Goal: Transaction & Acquisition: Purchase product/service

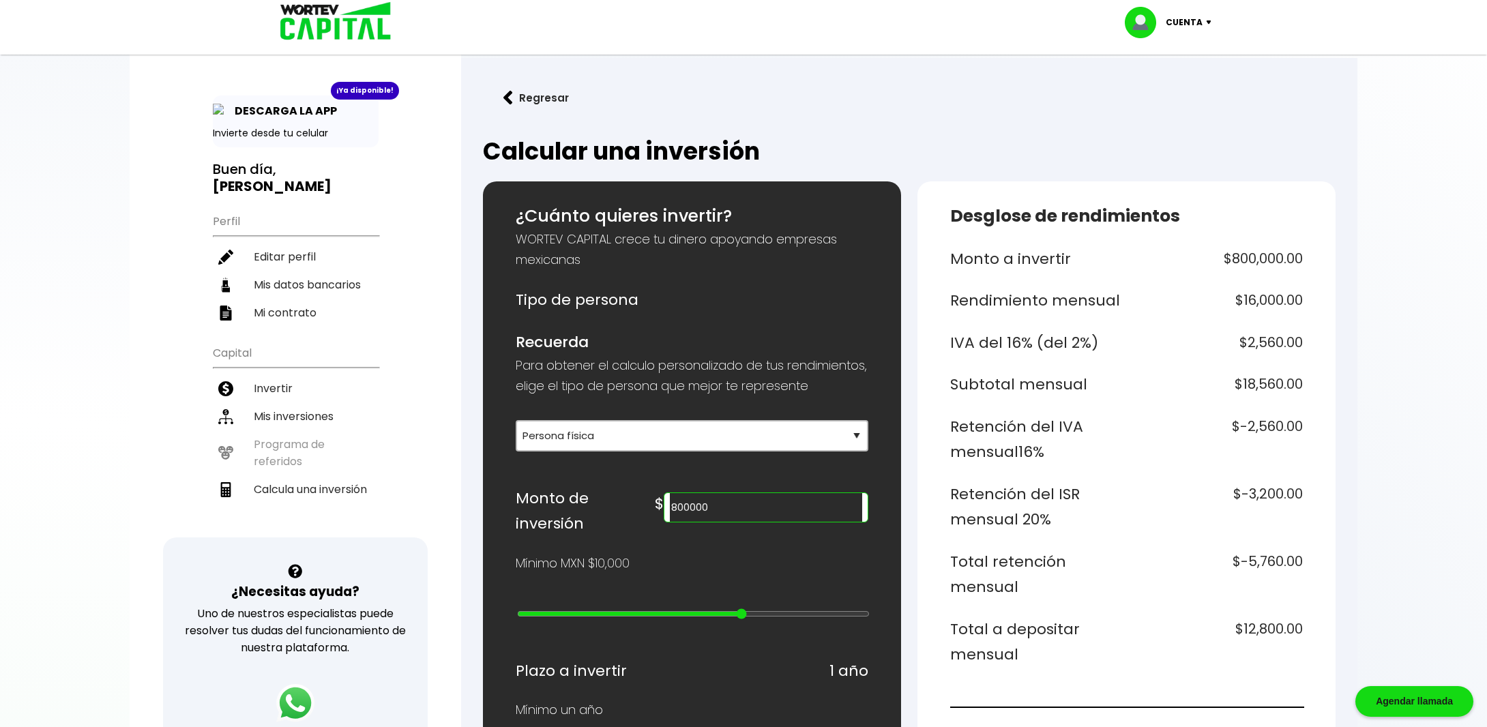
select select "1"
click at [274, 299] on li "Mi contrato" at bounding box center [296, 313] width 166 height 28
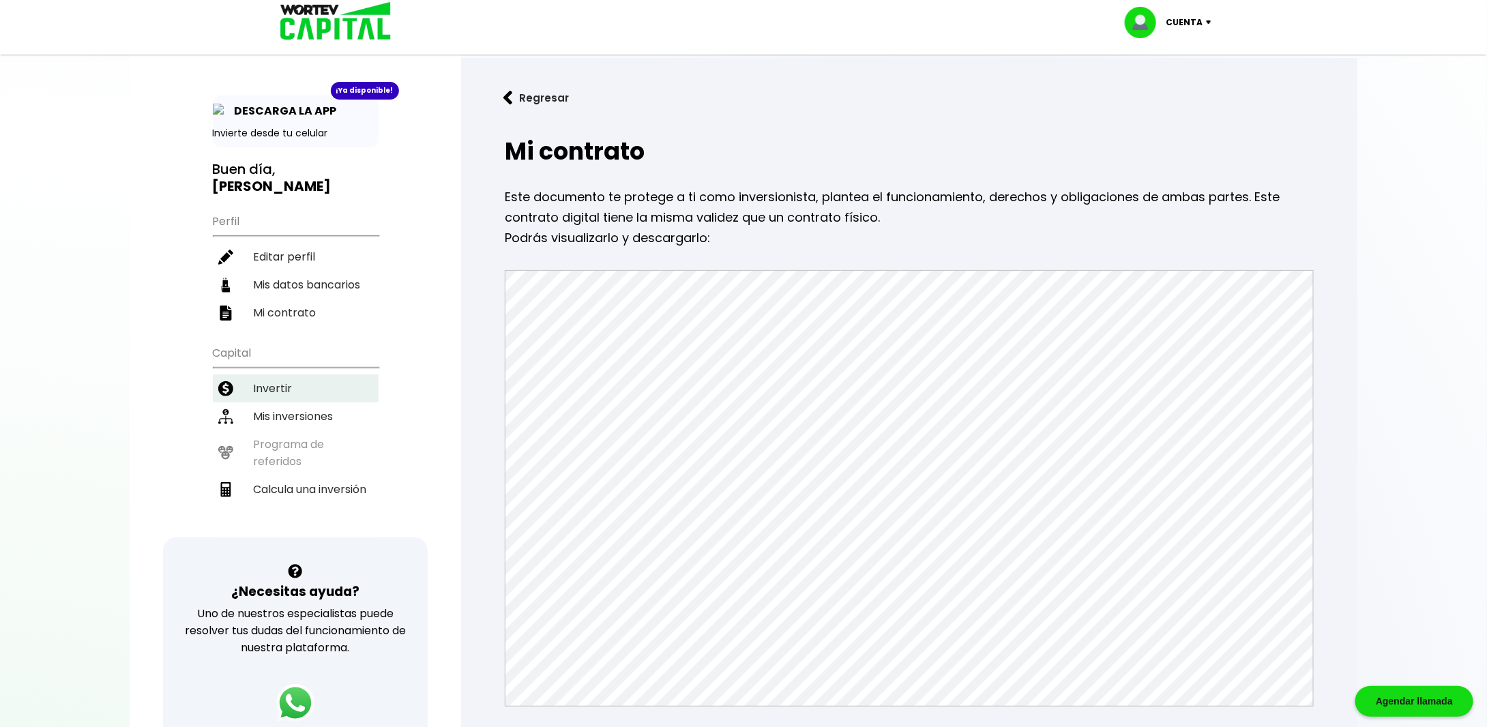
click at [291, 374] on li "Invertir" at bounding box center [296, 388] width 166 height 28
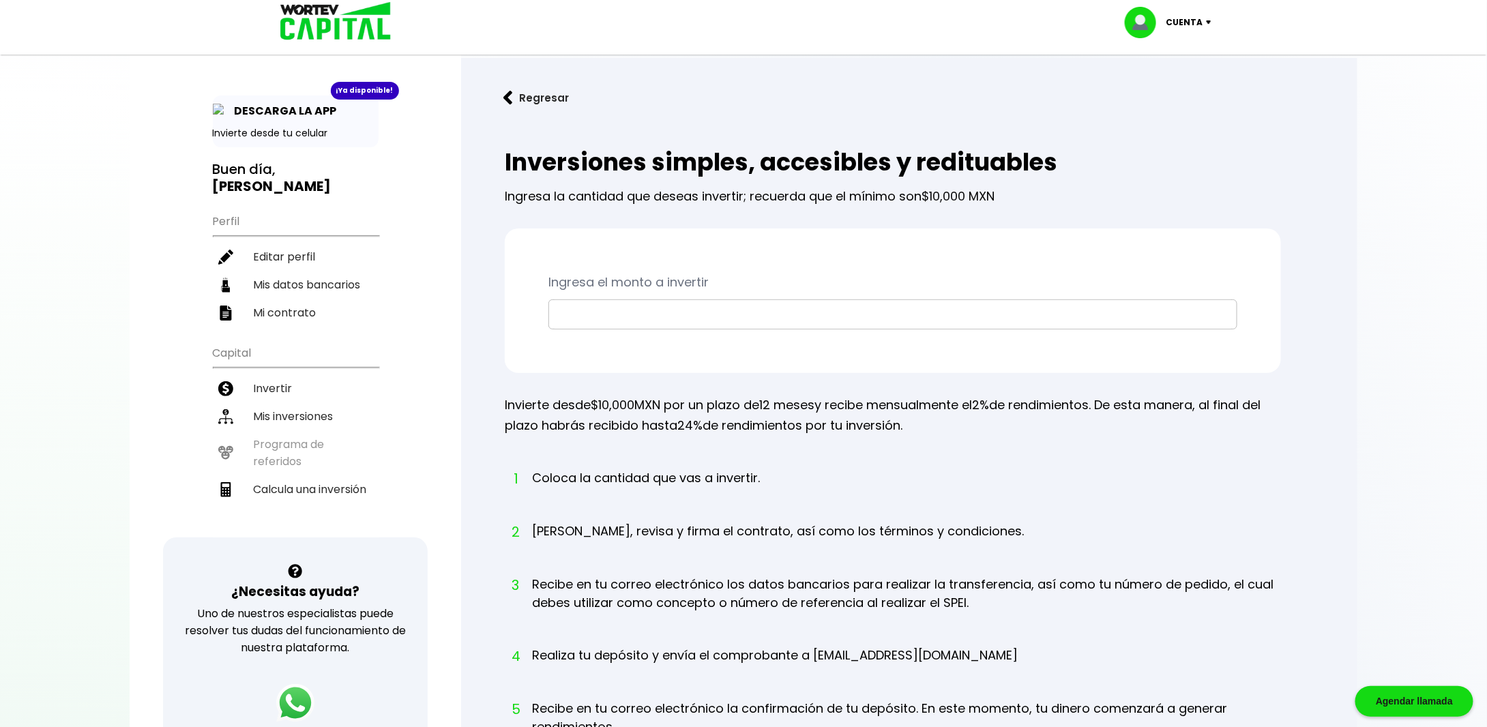
scroll to position [259, 0]
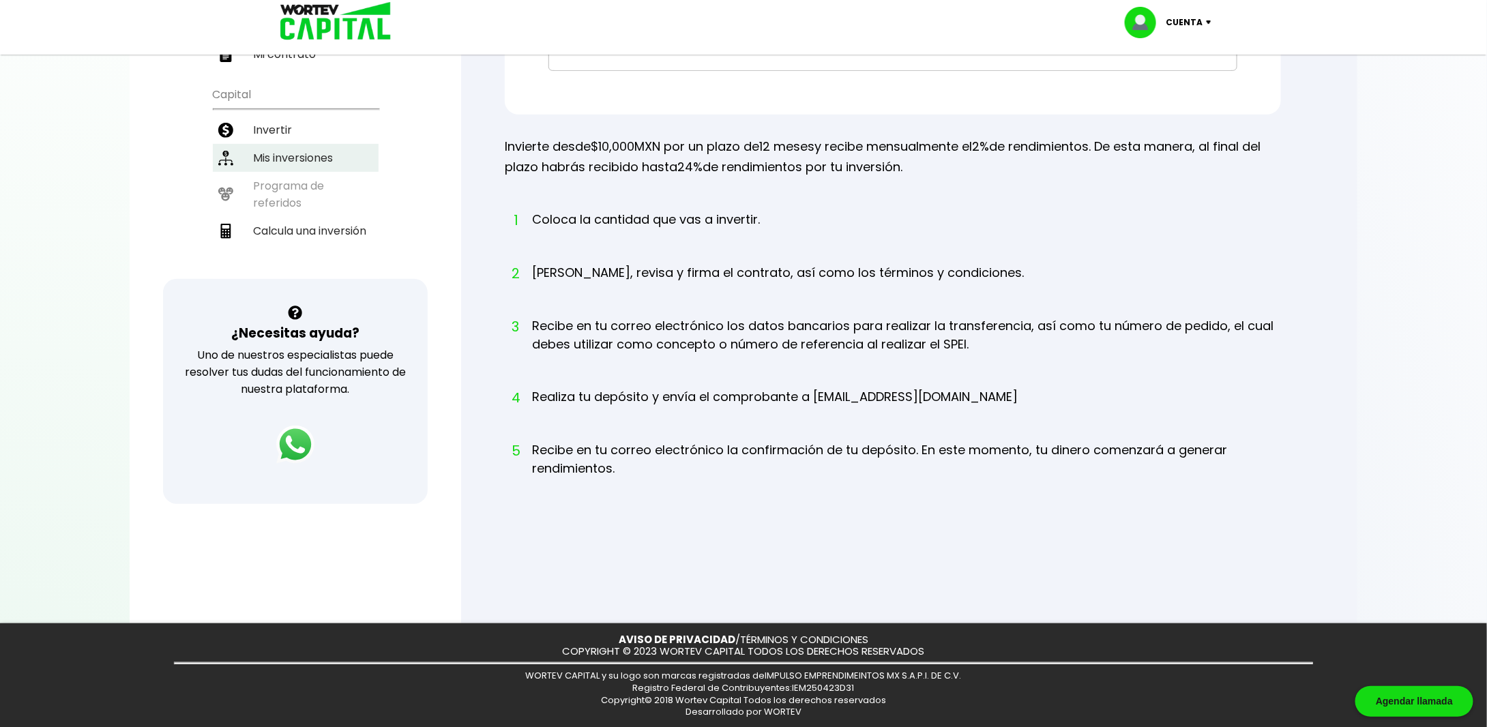
click at [303, 144] on li "Mis inversiones" at bounding box center [296, 158] width 166 height 28
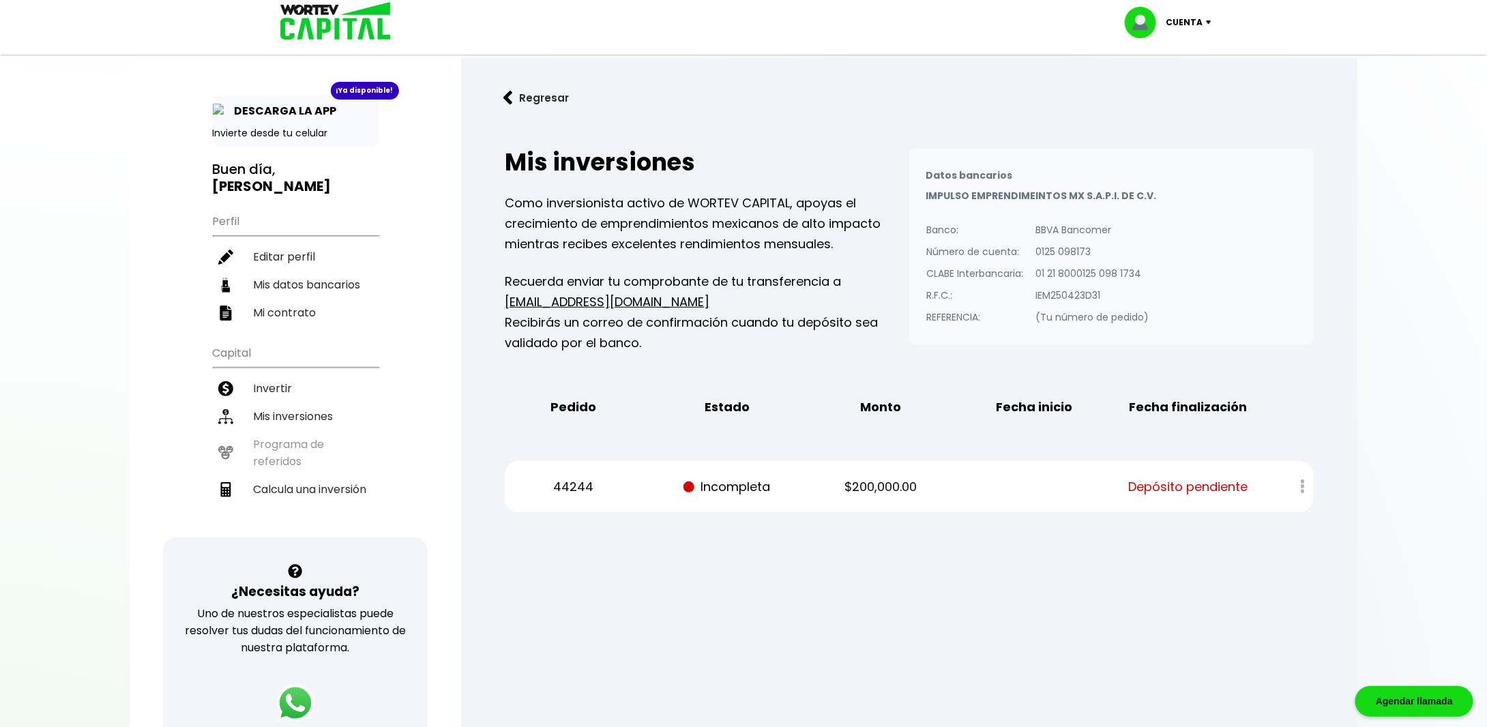
click at [1305, 491] on div at bounding box center [1293, 486] width 40 height 29
click at [1303, 491] on div at bounding box center [1293, 486] width 40 height 29
click at [244, 374] on li "Invertir" at bounding box center [296, 388] width 166 height 28
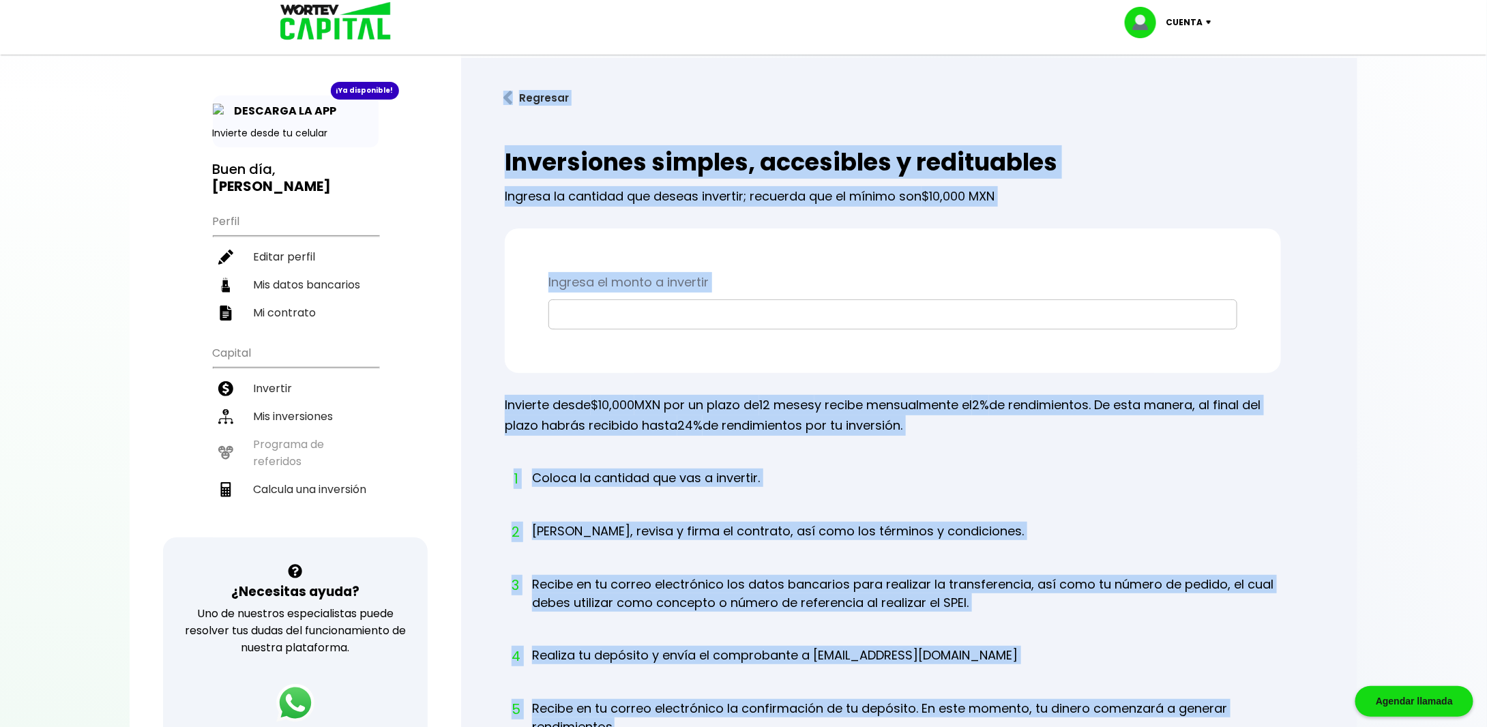
click at [672, 323] on input "text" at bounding box center [893, 314] width 677 height 29
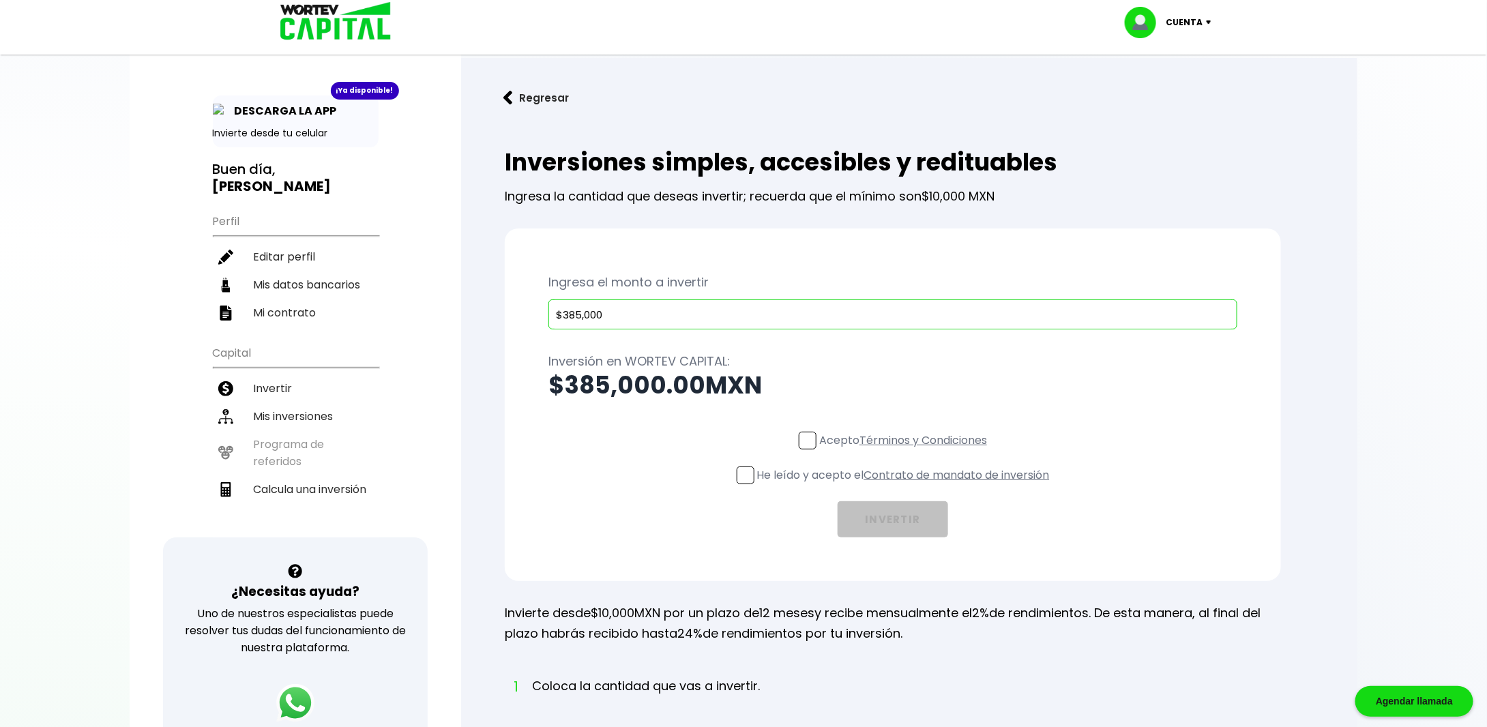
type input "$385,000"
click at [806, 435] on span at bounding box center [808, 441] width 18 height 18
click at [906, 451] on input "Acepto Términos y Condiciones" at bounding box center [906, 451] width 0 height 0
click at [748, 477] on span at bounding box center [746, 476] width 18 height 18
click at [906, 486] on input "He leído y acepto el Contrato de mandato de inversión" at bounding box center [906, 486] width 0 height 0
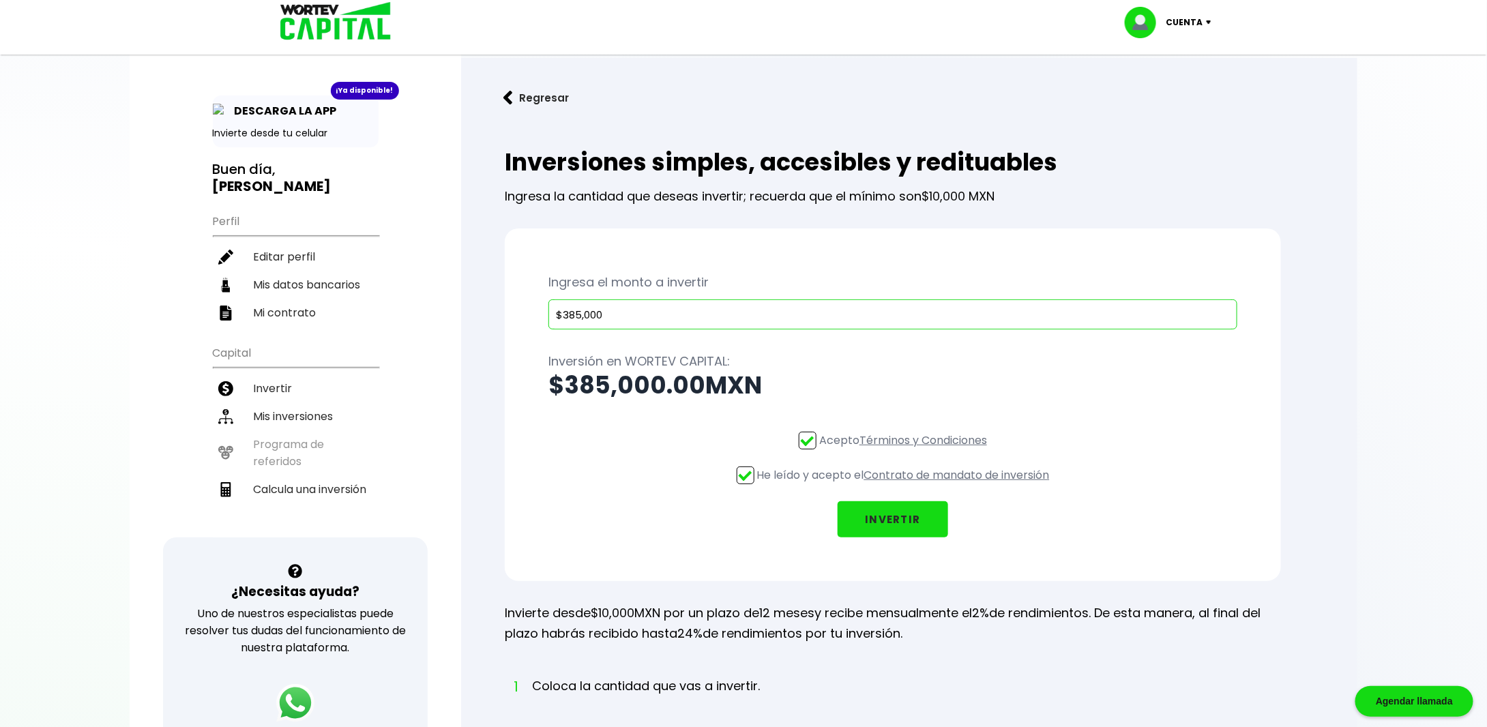
click at [888, 521] on button "INVERTIR" at bounding box center [893, 519] width 111 height 36
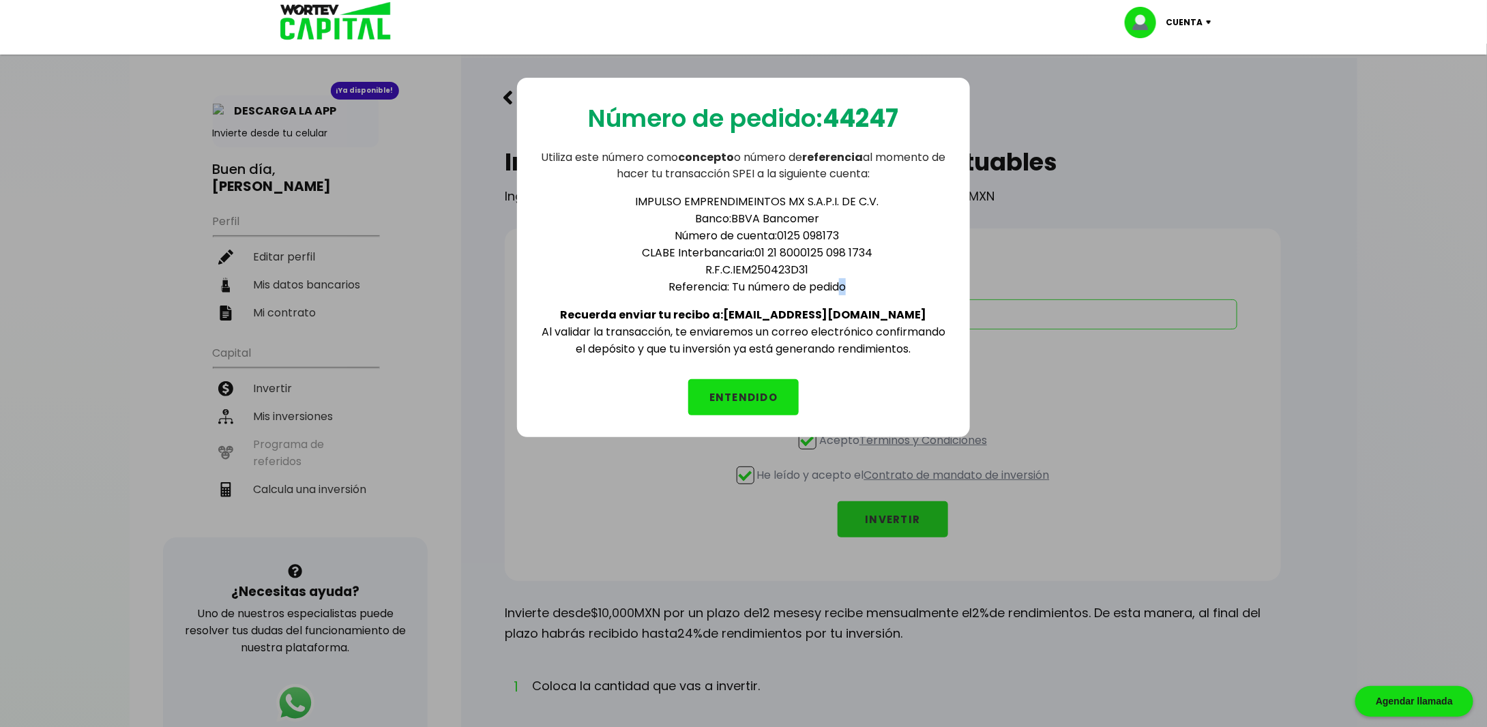
drag, startPoint x: 859, startPoint y: 281, endPoint x: 840, endPoint y: 286, distance: 20.5
click at [840, 286] on li "Referencia: Tu número de pedido" at bounding box center [757, 286] width 382 height 17
click at [899, 376] on div "Número de pedido: 44247 Utiliza este número como concepto o número de referenci…" at bounding box center [743, 257] width 453 height 359
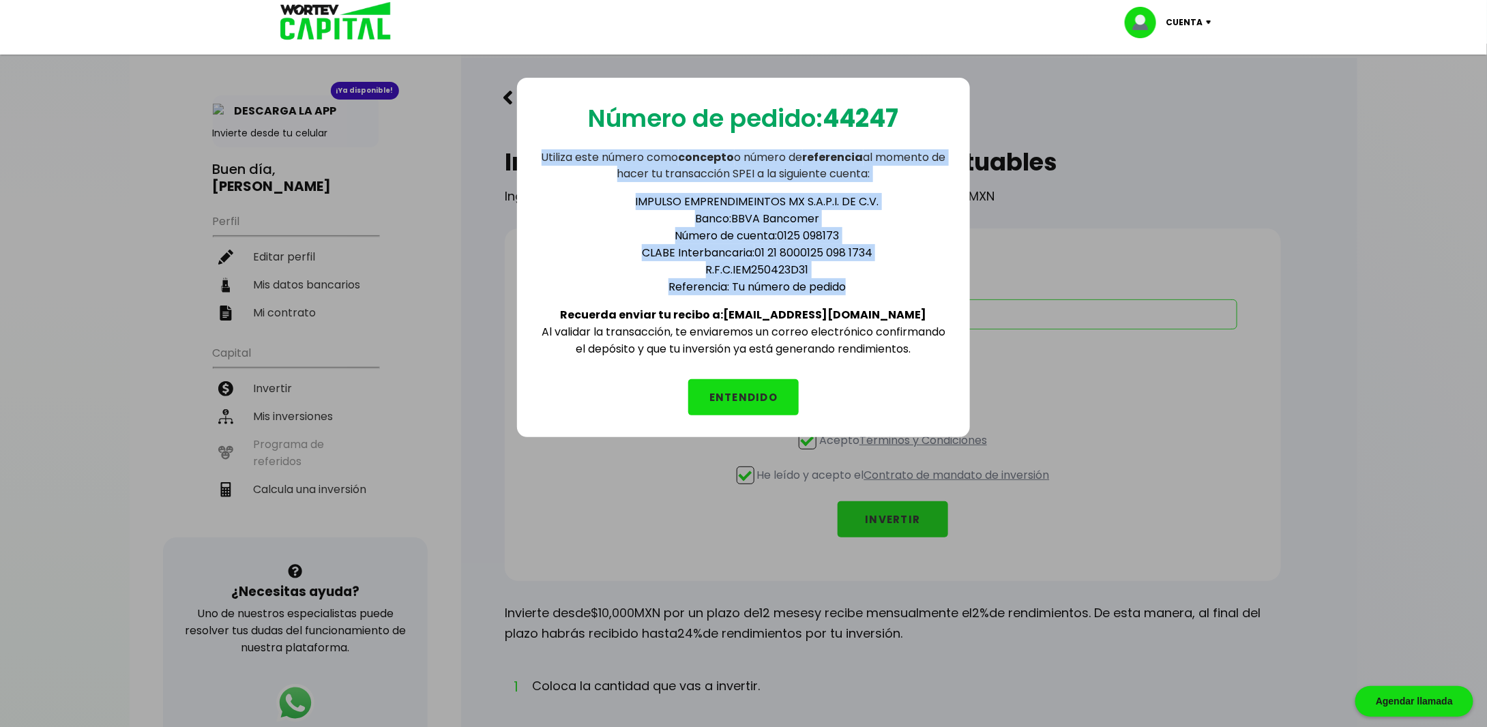
drag, startPoint x: 853, startPoint y: 284, endPoint x: 535, endPoint y: 162, distance: 340.1
click at [535, 162] on div "Número de pedido: 44247 Utiliza este número como concepto o número de referenci…" at bounding box center [743, 257] width 453 height 359
copy div "Utiliza este número como concepto o número de referencia al momento de hacer tu…"
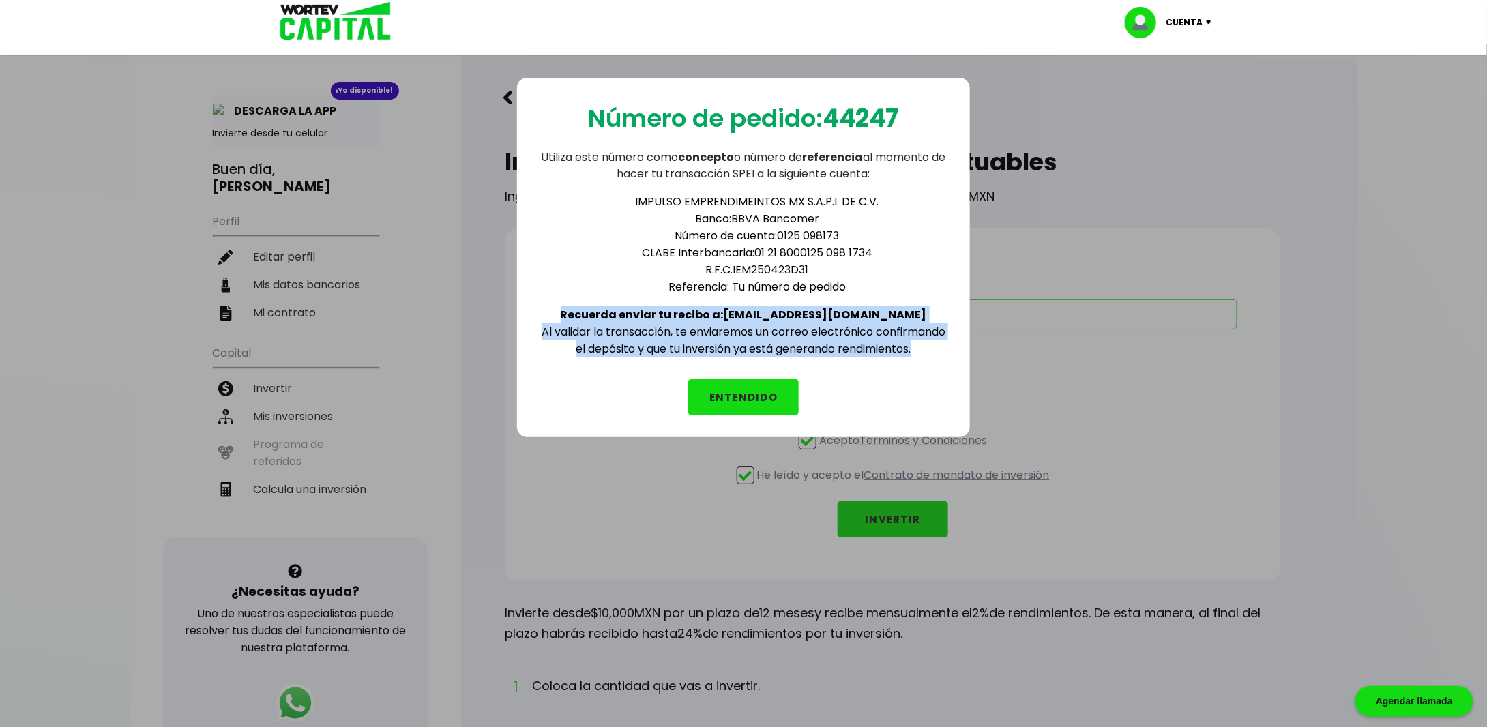
drag, startPoint x: 937, startPoint y: 338, endPoint x: 544, endPoint y: 312, distance: 394.4
click at [544, 312] on div "IMPULSO EMPRENDIMEINTOS MX S.A.P.I. DE C.V. Banco: BBVA Bancomer Número de cuen…" at bounding box center [743, 269] width 409 height 175
copy div "Recuerda enviar tu recibo a: [EMAIL_ADDRESS][DOMAIN_NAME] Al validar la transac…"
click at [749, 396] on button "ENTENDIDO" at bounding box center [743, 397] width 111 height 36
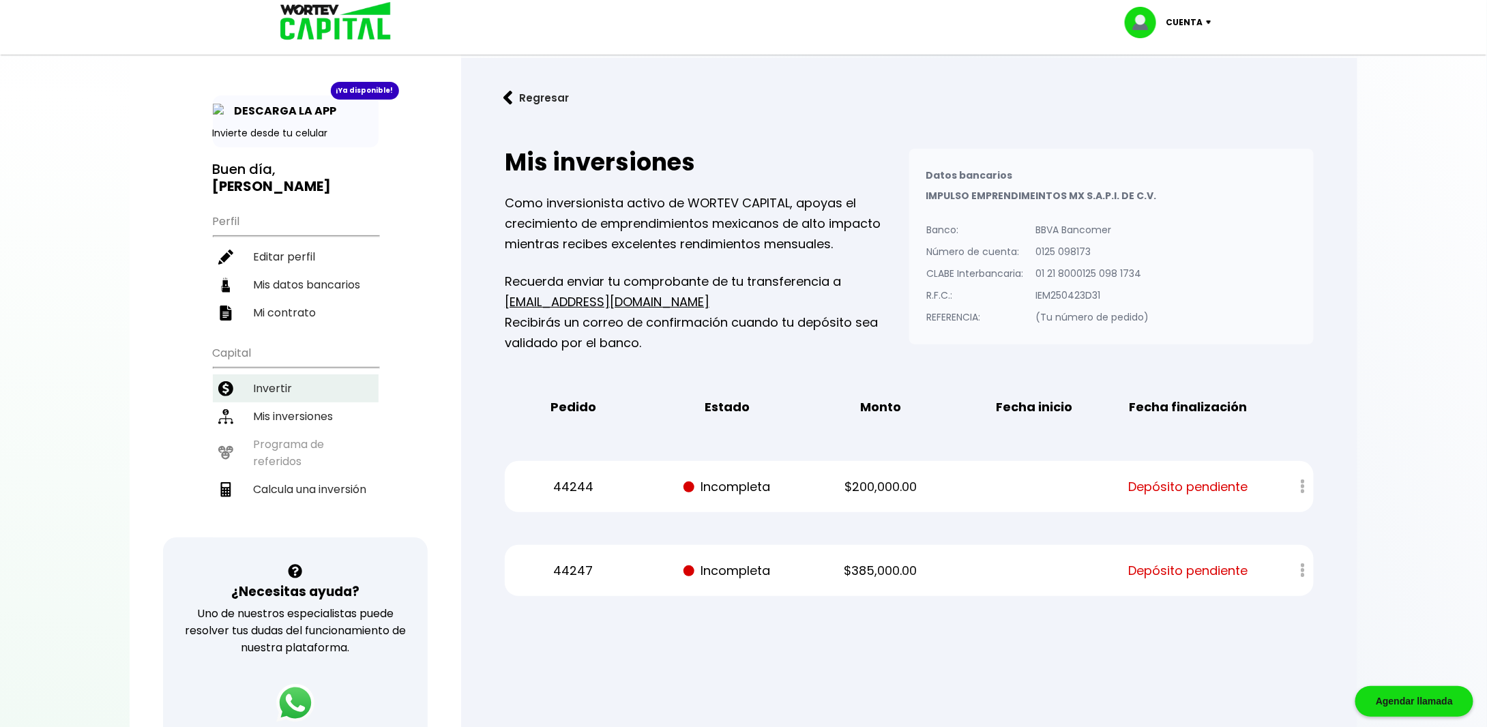
click at [292, 374] on li "Invertir" at bounding box center [296, 388] width 166 height 28
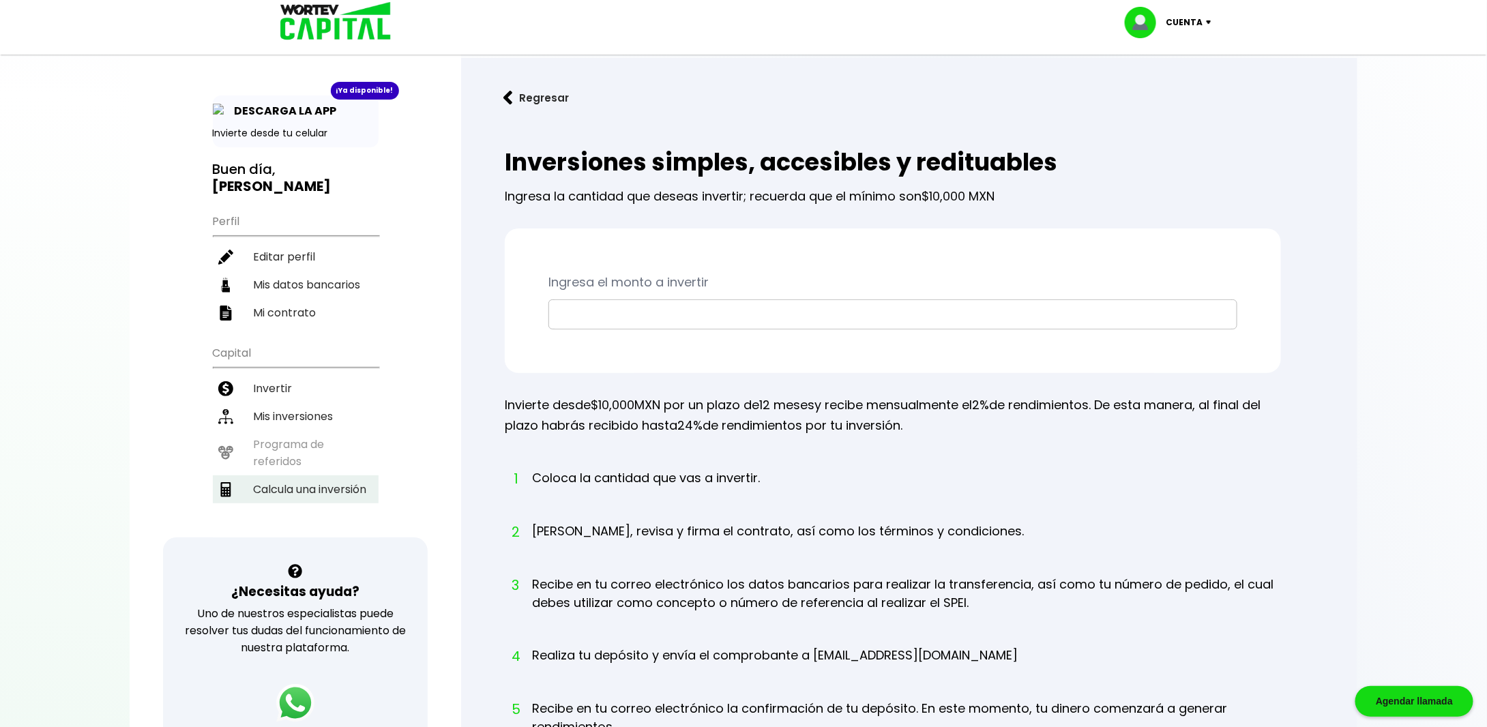
click at [293, 475] on li "Calcula una inversión" at bounding box center [296, 489] width 166 height 28
select select "1"
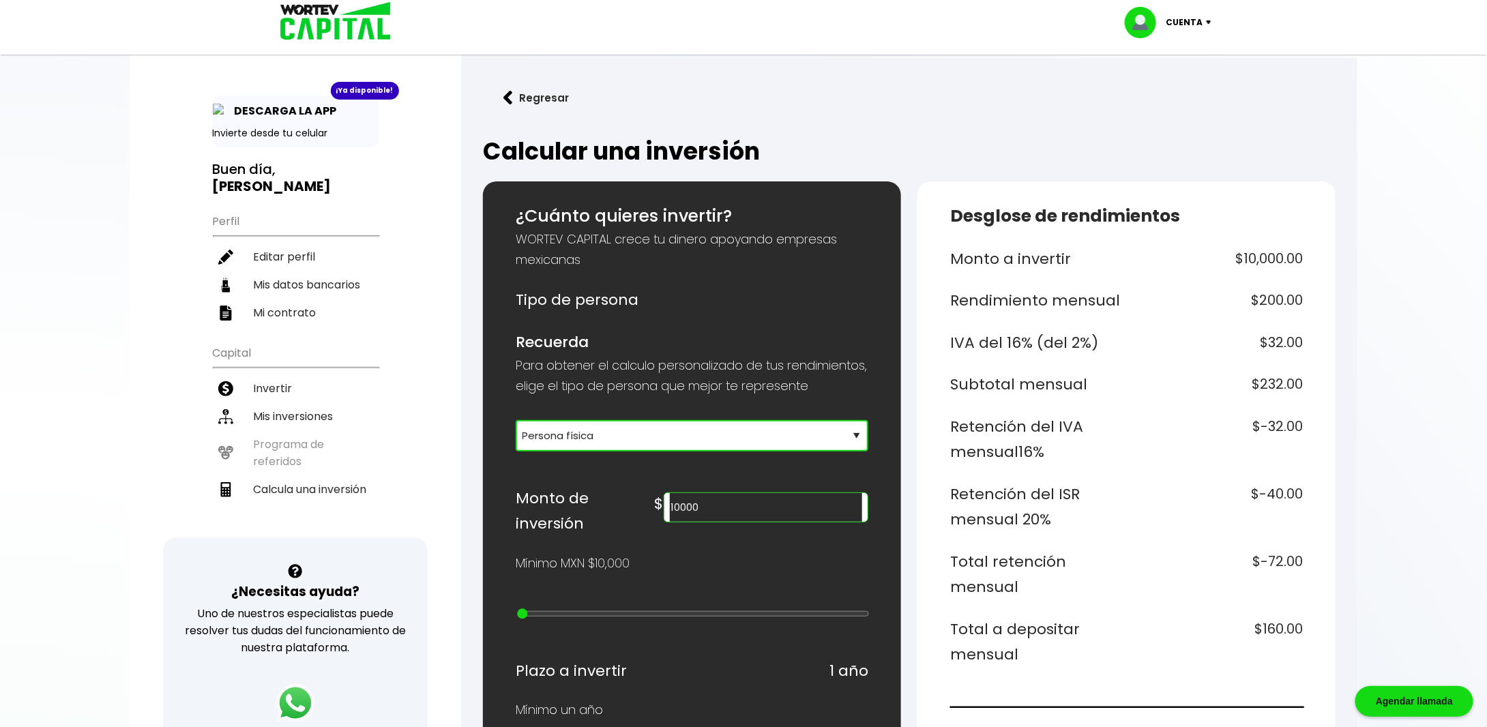
click at [741, 452] on select "Selecciona tu tipo de persona Persona Física que emite factura Persona física P…" at bounding box center [692, 435] width 353 height 31
click at [761, 522] on input "10000" at bounding box center [766, 507] width 192 height 29
click at [760, 522] on input "10000" at bounding box center [766, 507] width 192 height 29
type input "385000"
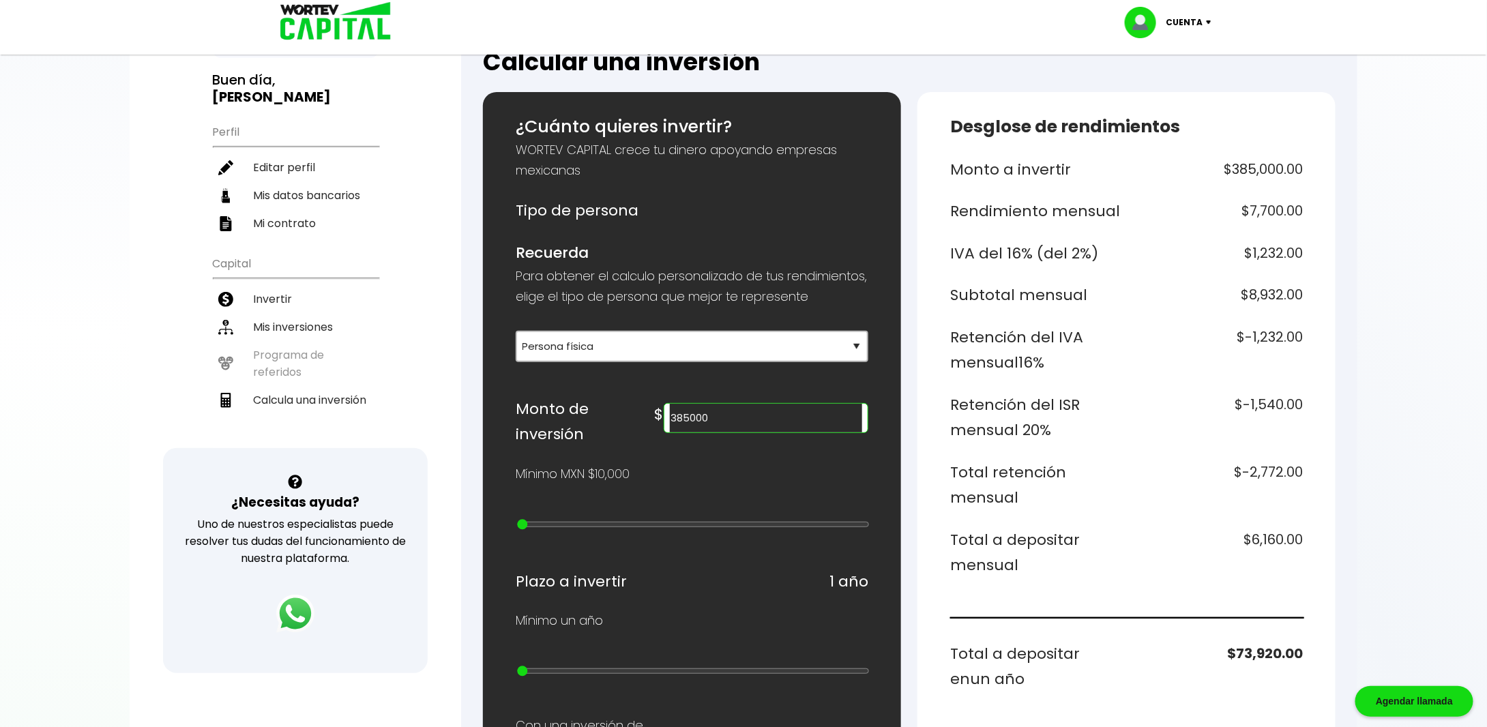
scroll to position [136, 0]
